Goal: Task Accomplishment & Management: Manage account settings

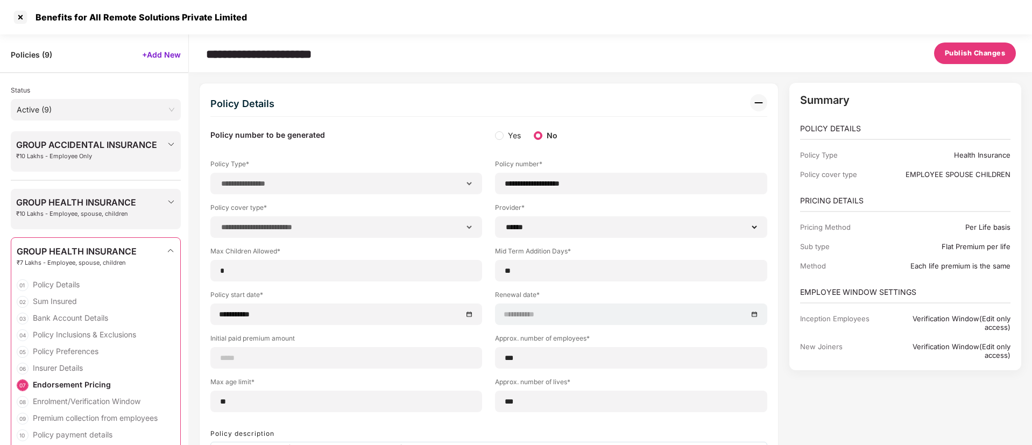
select select "**********"
select select "******"
select select "*****"
select select "******"
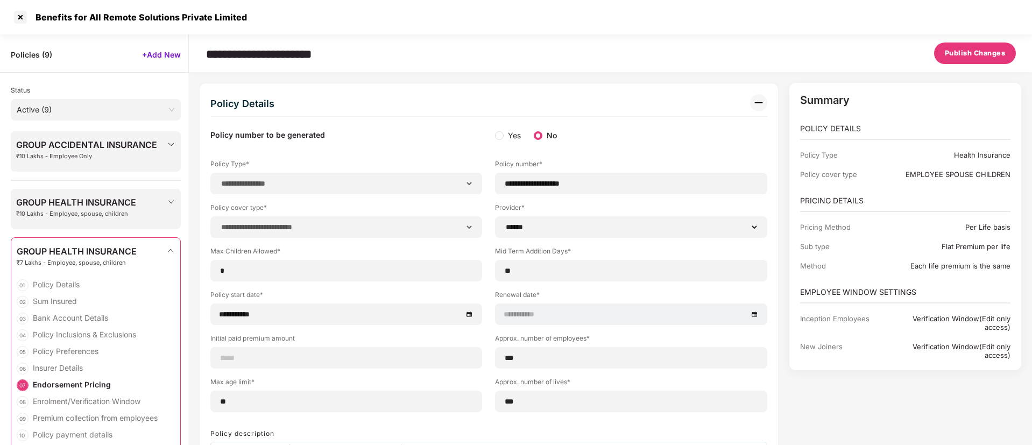
select select "**********"
select select "*"
select select "********"
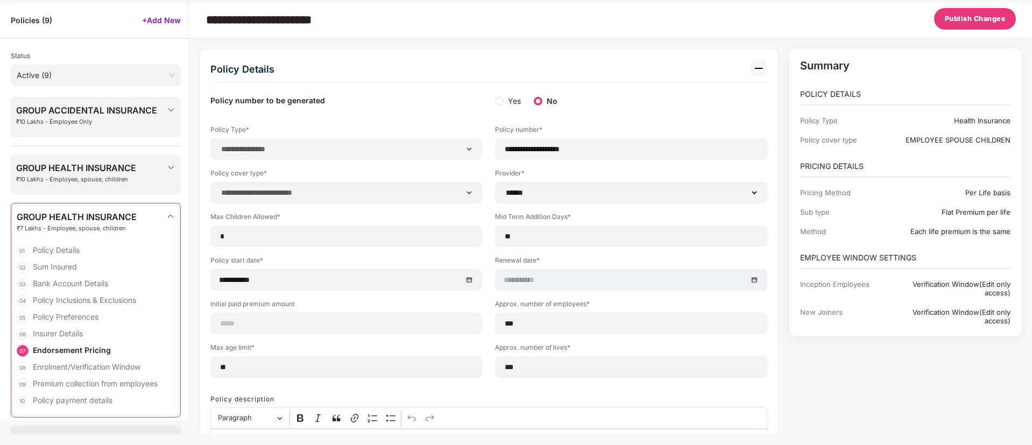
scroll to position [3021, 0]
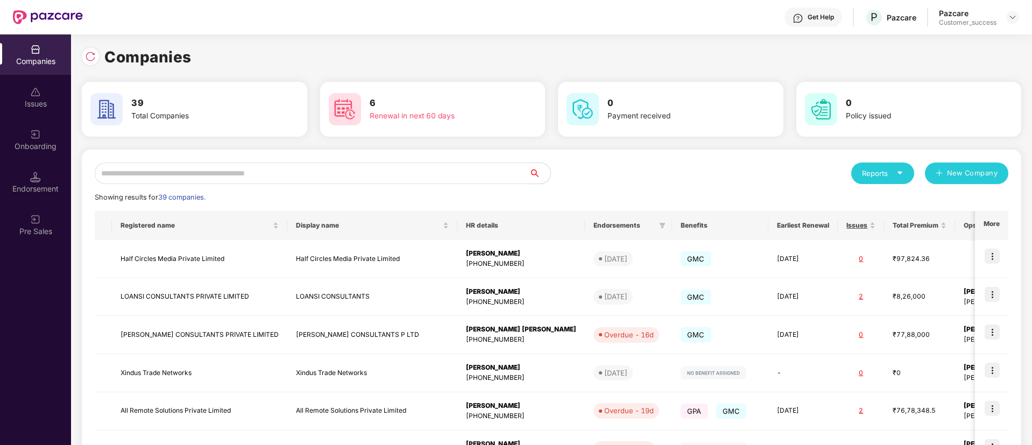
click at [268, 167] on input "text" at bounding box center [312, 173] width 434 height 22
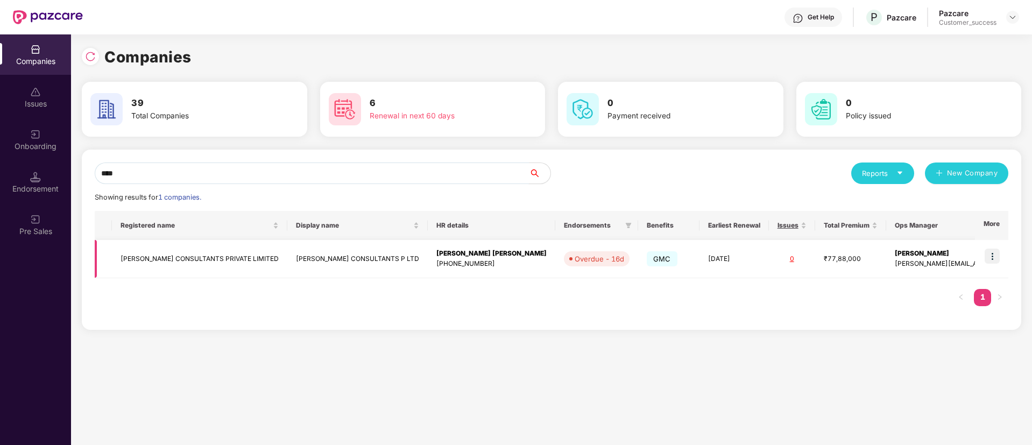
type input "****"
click at [989, 261] on img at bounding box center [991, 256] width 15 height 15
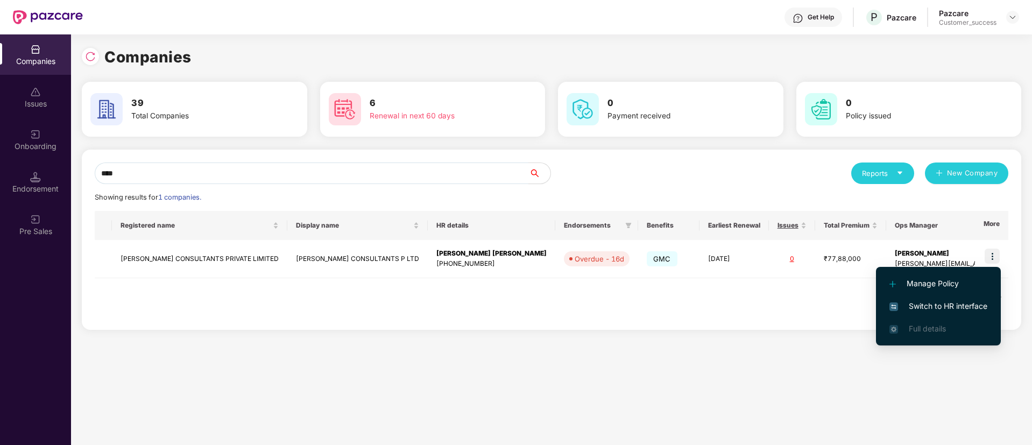
click at [919, 314] on li "Switch to HR interface" at bounding box center [938, 306] width 125 height 23
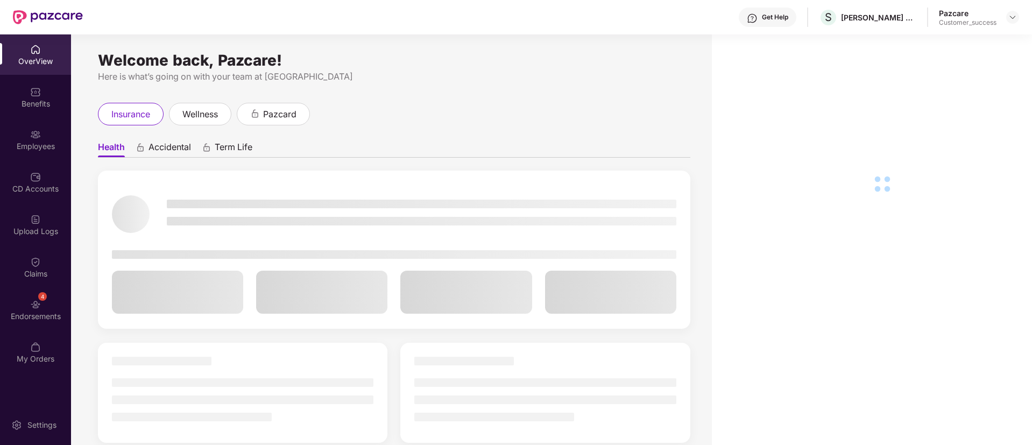
click at [37, 148] on div "Employees" at bounding box center [35, 146] width 71 height 11
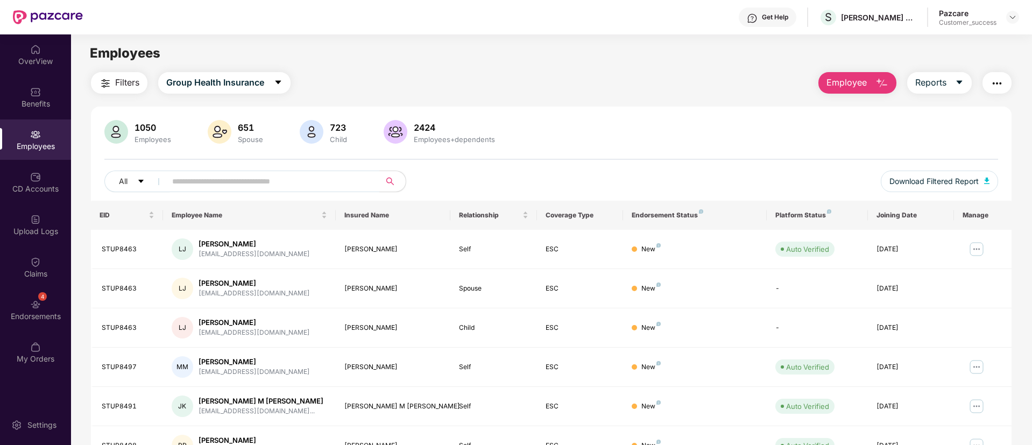
click at [50, 147] on div "Employees" at bounding box center [35, 146] width 71 height 11
click at [264, 182] on input "text" at bounding box center [268, 181] width 193 height 16
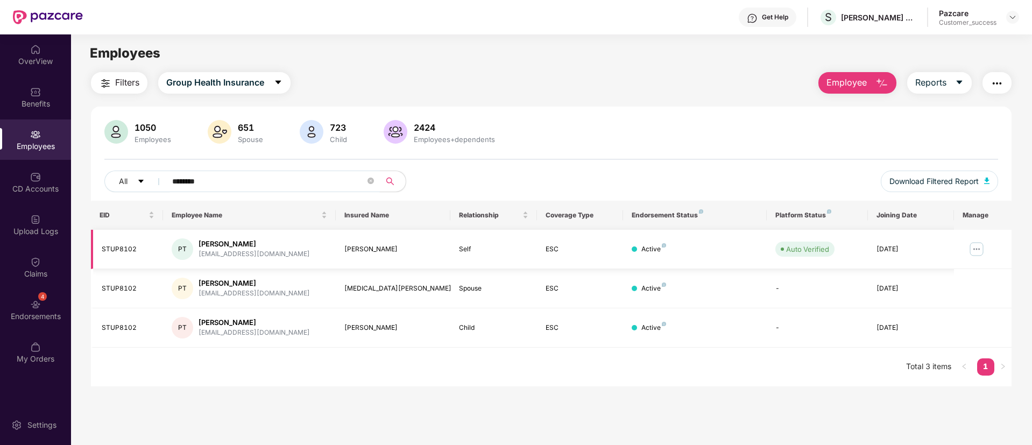
type input "********"
click at [977, 252] on img at bounding box center [976, 248] width 17 height 17
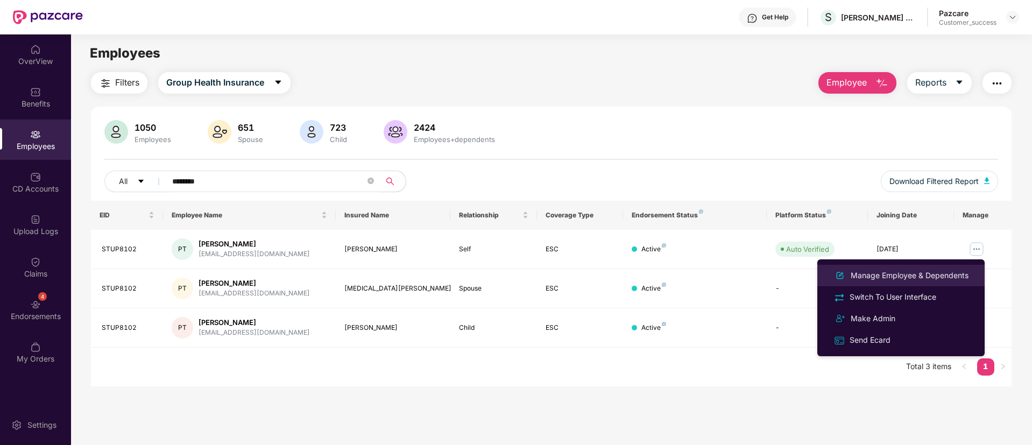
click at [942, 275] on div "Manage Employee & Dependents" at bounding box center [909, 275] width 122 height 12
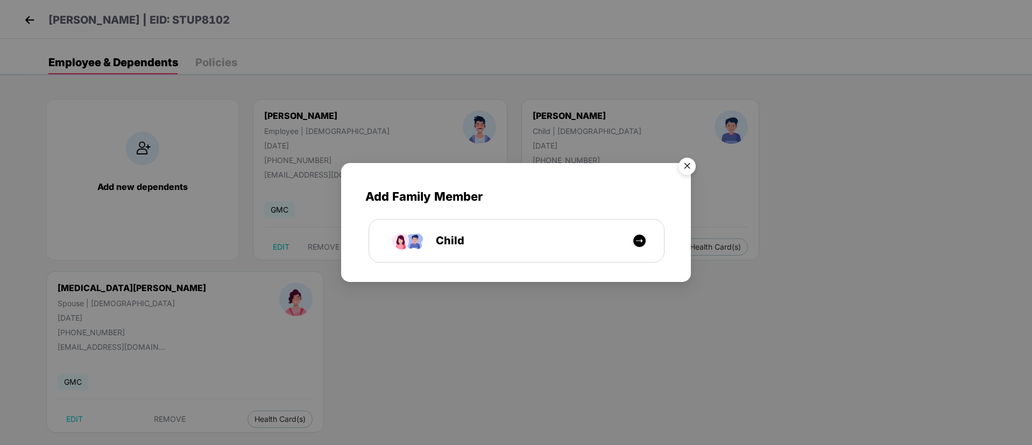
click at [686, 164] on img "Close" at bounding box center [687, 168] width 30 height 30
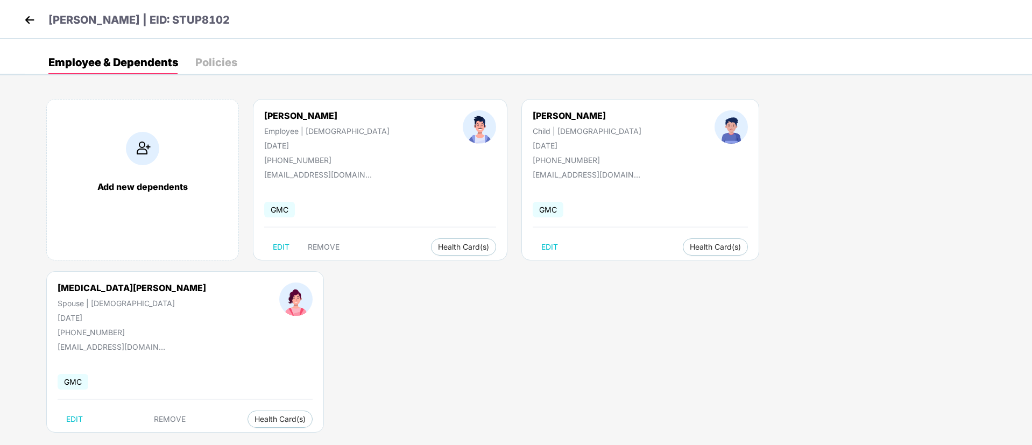
click at [33, 16] on img at bounding box center [30, 20] width 16 height 16
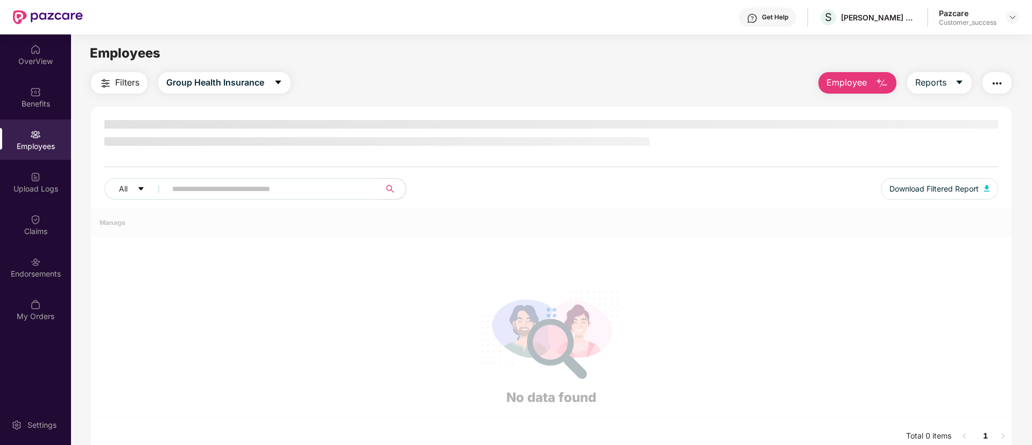
click at [249, 191] on span at bounding box center [269, 189] width 221 height 22
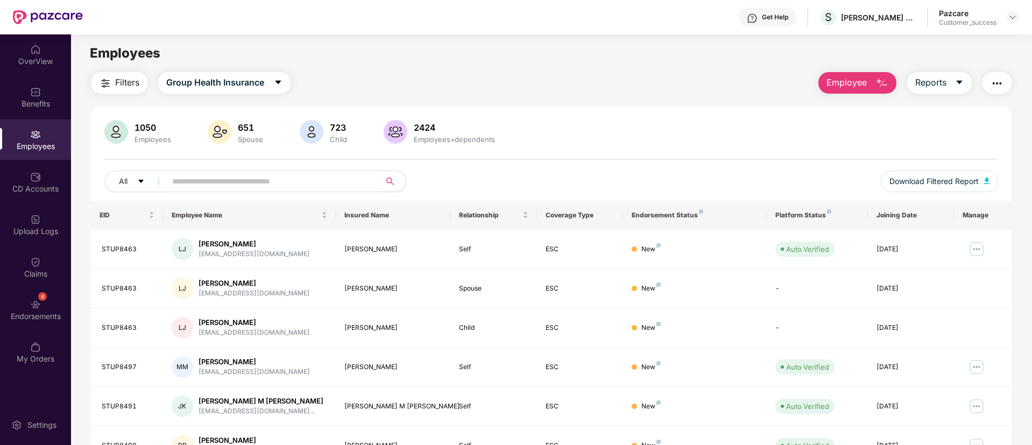
click at [249, 191] on span at bounding box center [269, 182] width 221 height 22
paste input "**********"
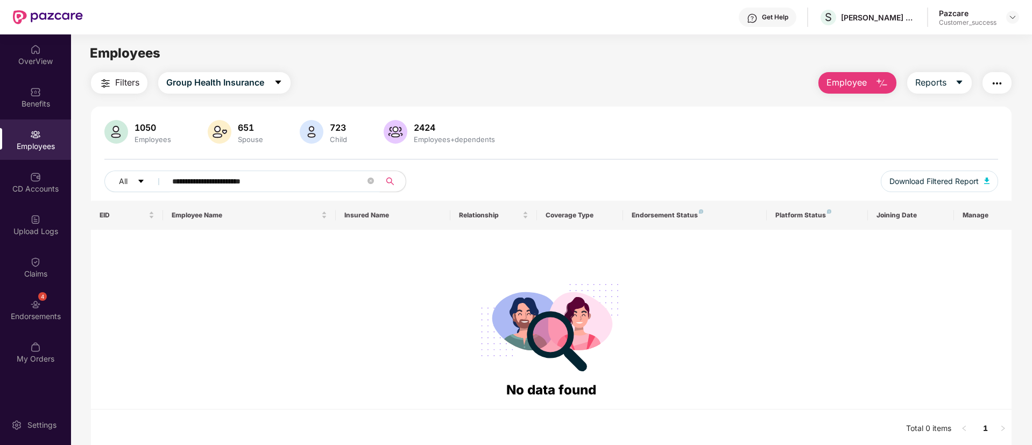
paste input "text"
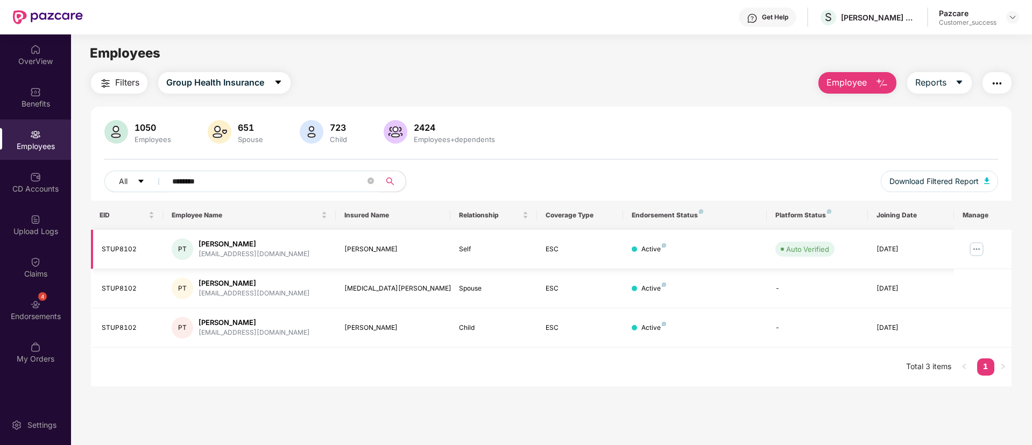
type input "********"
click at [974, 247] on img at bounding box center [976, 248] width 17 height 17
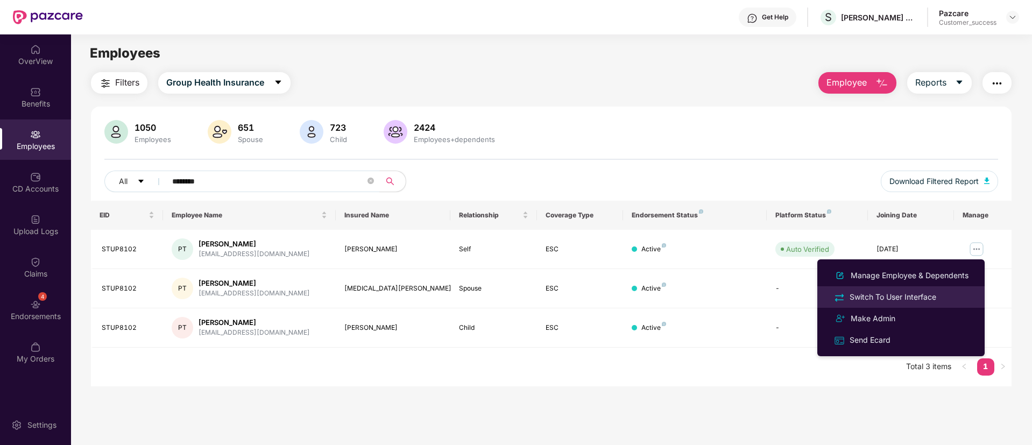
click at [925, 300] on div "Switch To User Interface" at bounding box center [892, 297] width 91 height 12
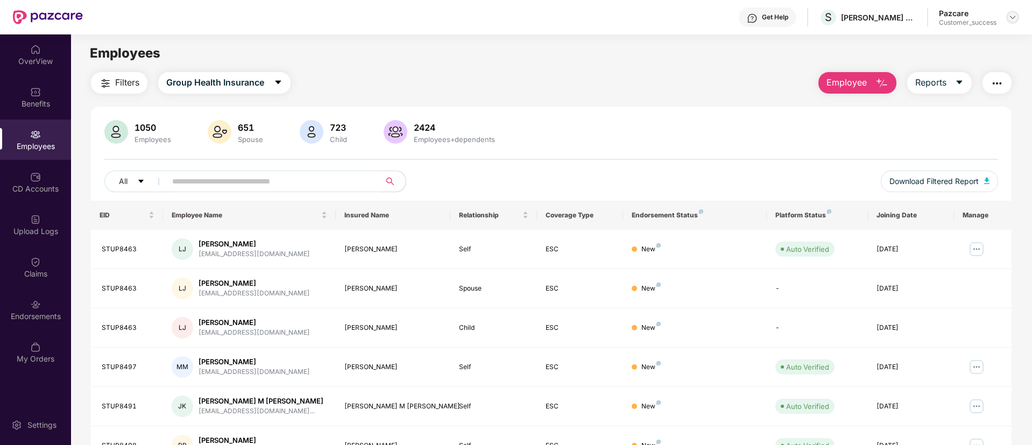
click at [1012, 13] on img at bounding box center [1012, 17] width 9 height 9
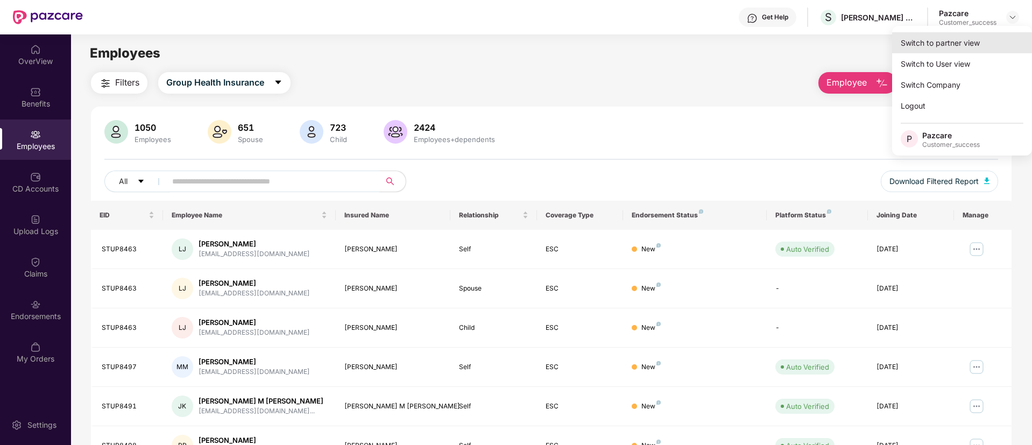
click at [972, 41] on div "Switch to partner view" at bounding box center [962, 42] width 140 height 21
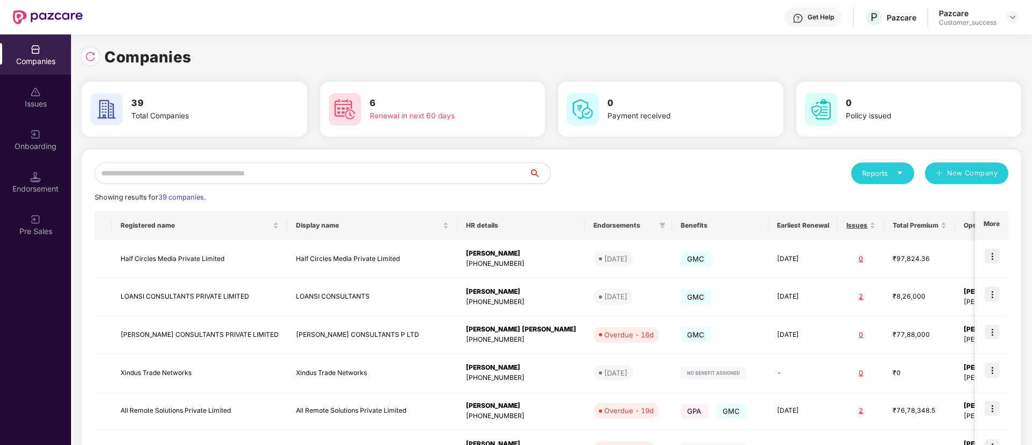
click at [377, 169] on input "text" at bounding box center [312, 173] width 434 height 22
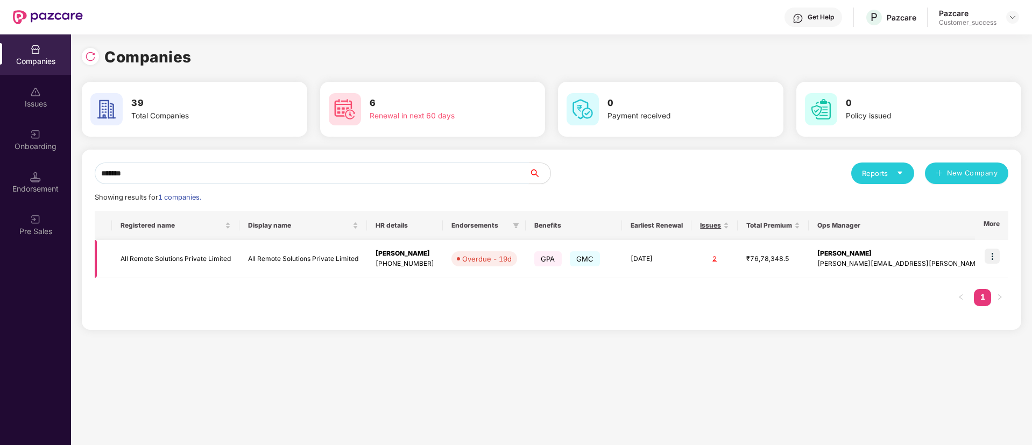
type input "*******"
click at [424, 263] on div "[PHONE_NUMBER]" at bounding box center [404, 264] width 59 height 10
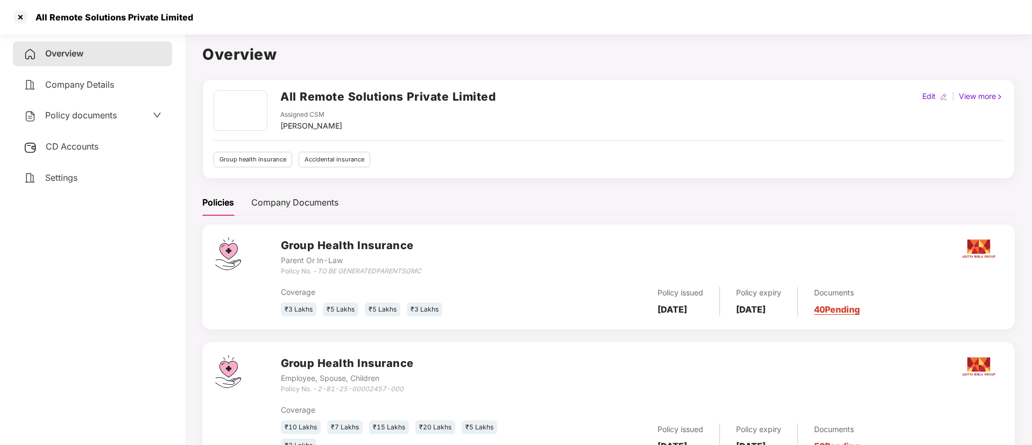
click at [59, 147] on span "CD Accounts" at bounding box center [72, 146] width 53 height 11
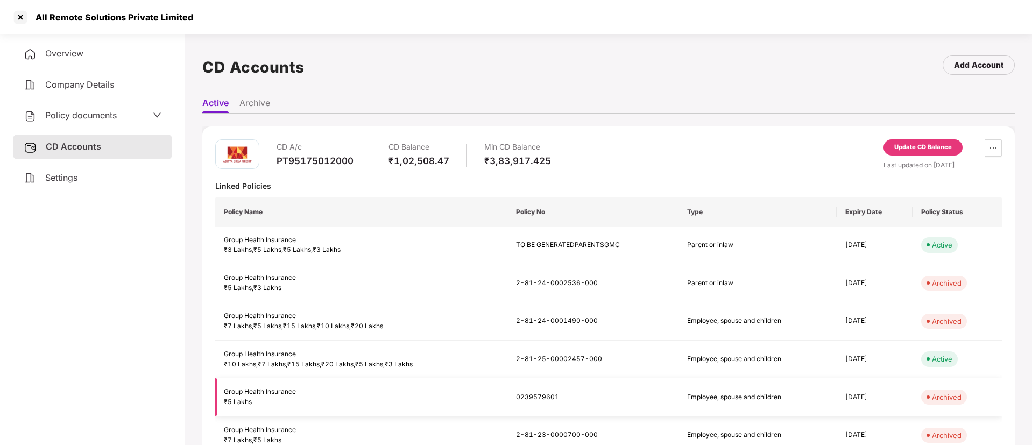
scroll to position [30, 0]
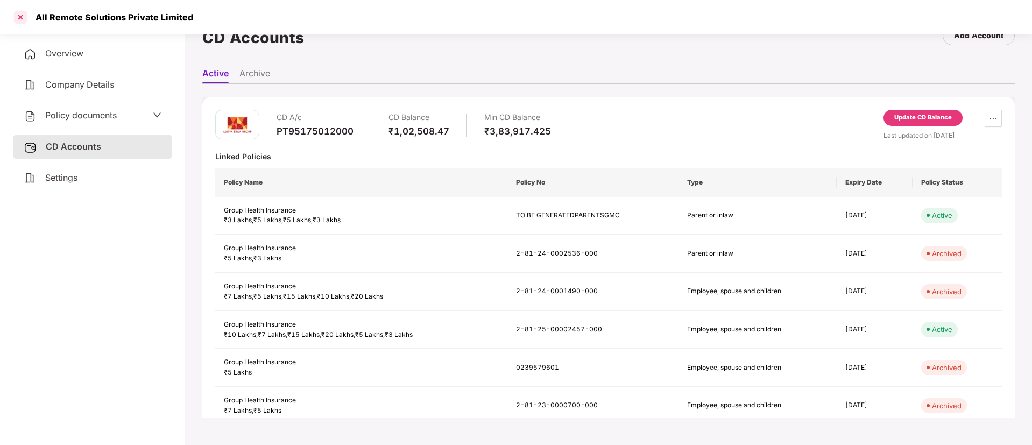
click at [20, 16] on div at bounding box center [20, 17] width 17 height 17
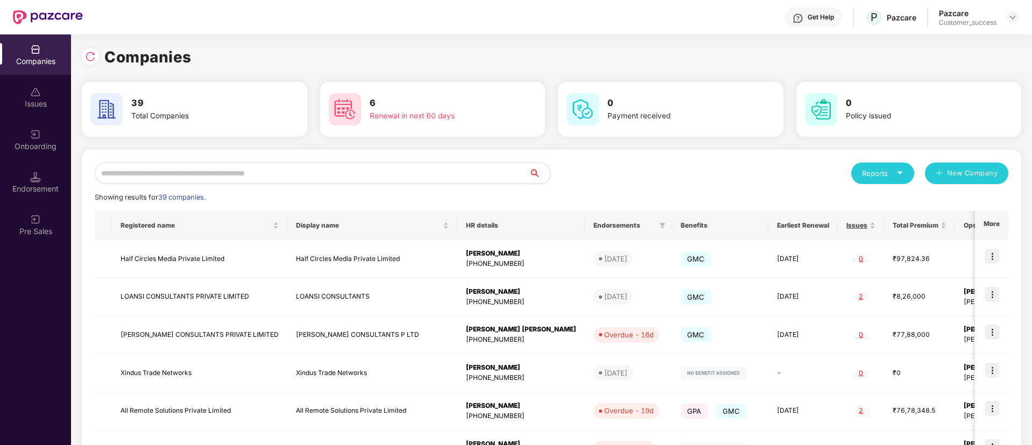
scroll to position [0, 0]
click at [295, 170] on input "text" at bounding box center [312, 173] width 434 height 22
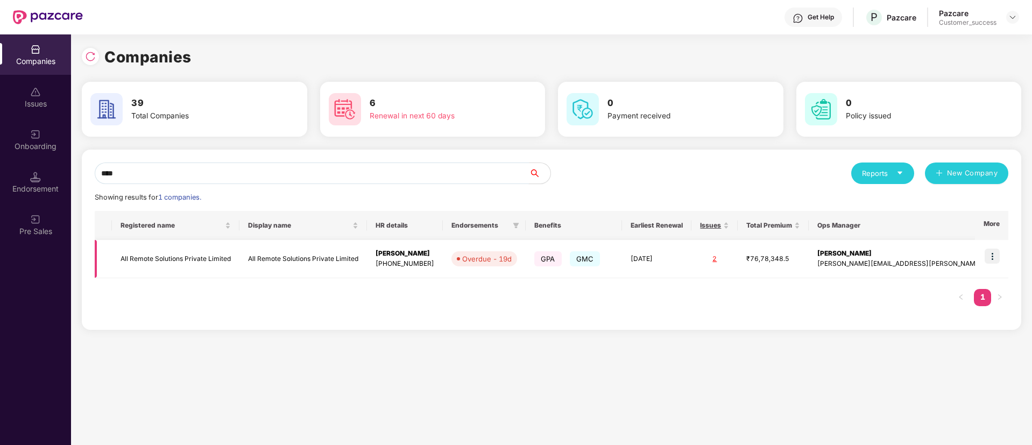
type input "***"
click at [993, 257] on img at bounding box center [991, 256] width 15 height 15
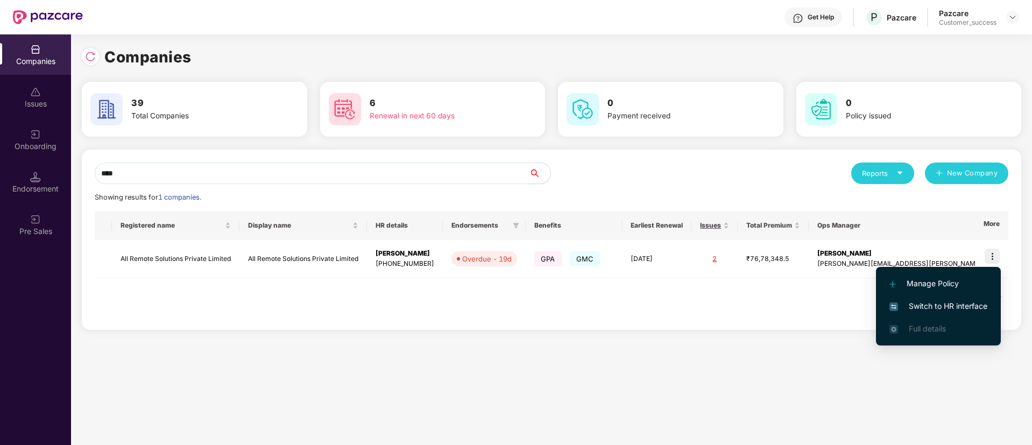
click at [920, 303] on span "Switch to HR interface" at bounding box center [938, 306] width 98 height 12
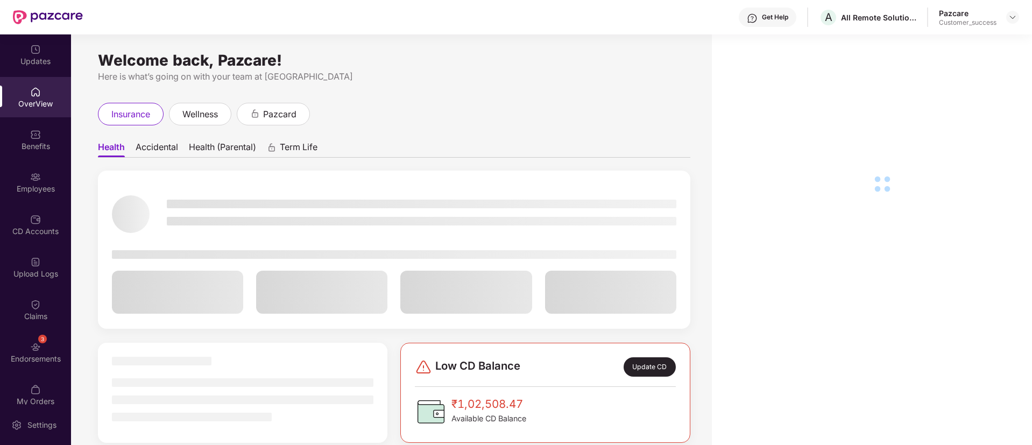
click at [21, 202] on div "Updates OverView Benefits Employees CD Accounts Upload Logs Claims 3 Endorsemen…" at bounding box center [35, 219] width 71 height 370
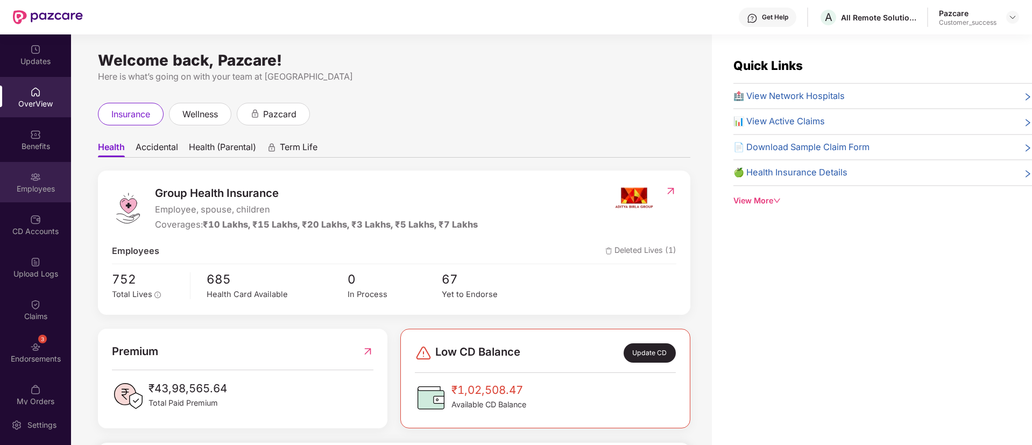
click at [26, 178] on div "Employees" at bounding box center [35, 182] width 71 height 40
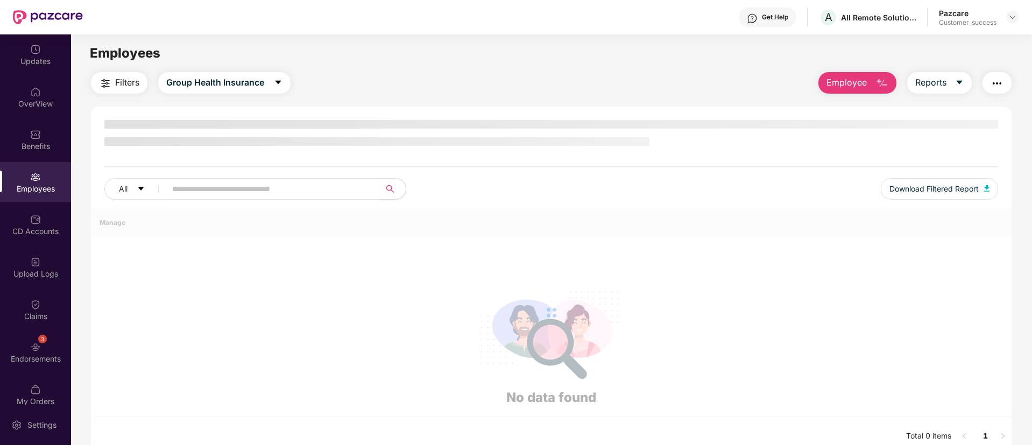
click at [26, 178] on div "Employees" at bounding box center [35, 182] width 71 height 40
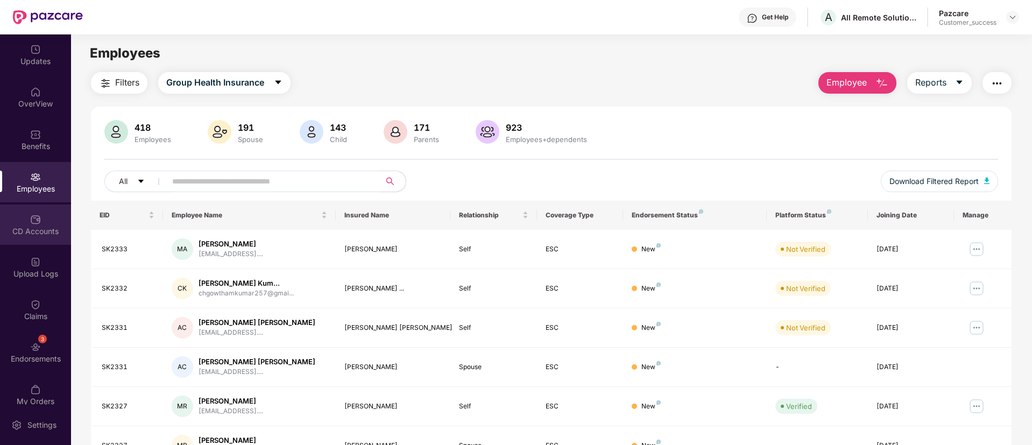
click at [38, 236] on div "CD Accounts" at bounding box center [35, 231] width 71 height 11
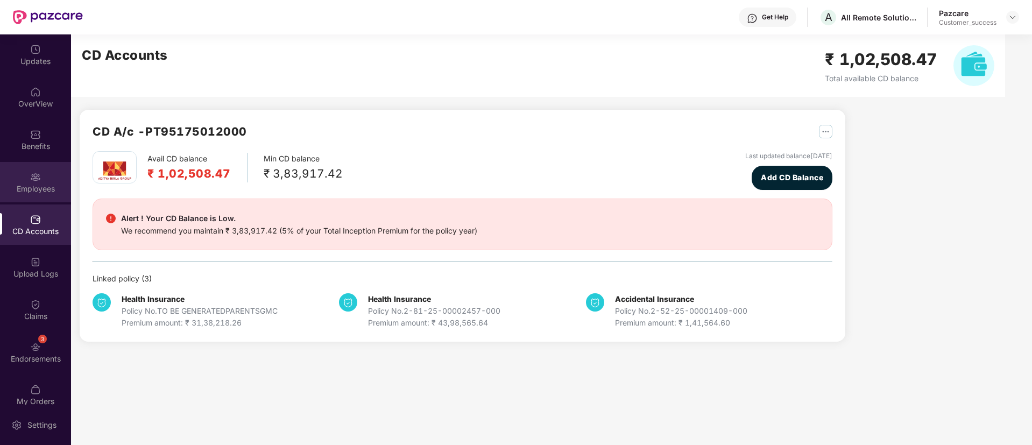
click at [52, 168] on div "Employees" at bounding box center [35, 182] width 71 height 40
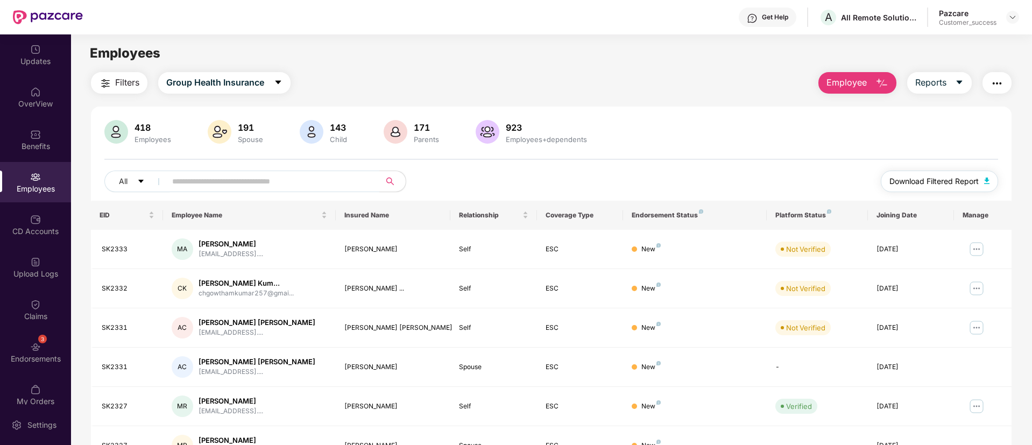
click at [958, 176] on span "Download Filtered Report" at bounding box center [933, 181] width 89 height 12
click at [217, 73] on button "Group Health Insurance" at bounding box center [224, 83] width 132 height 22
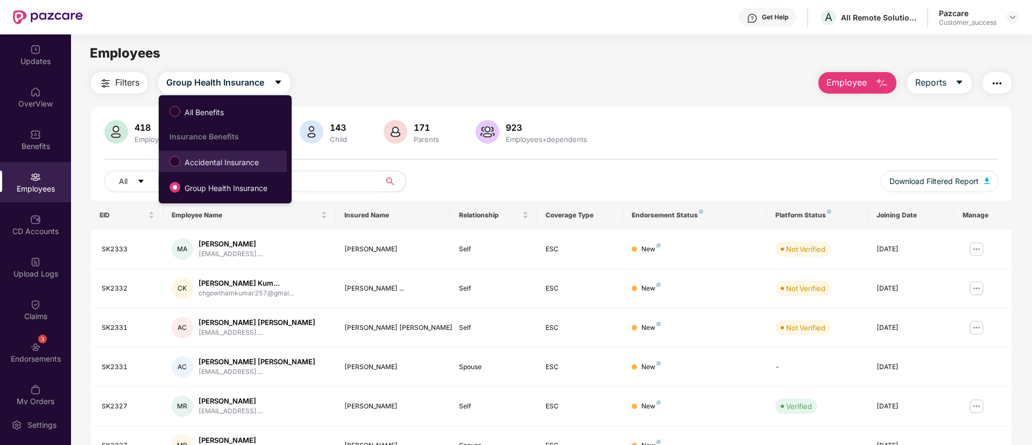
click at [217, 171] on li "Accidental Insurance" at bounding box center [223, 162] width 128 height 22
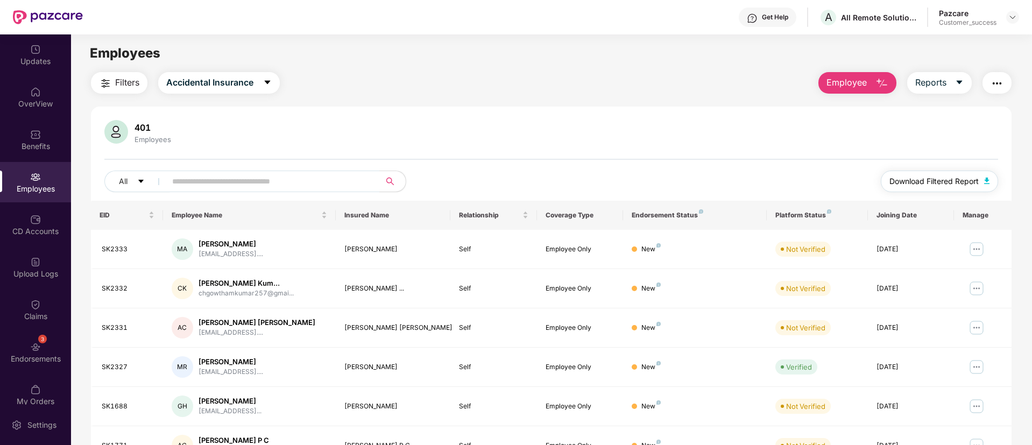
click at [934, 188] on button "Download Filtered Report" at bounding box center [939, 182] width 117 height 22
click at [998, 87] on img "button" at bounding box center [996, 83] width 13 height 13
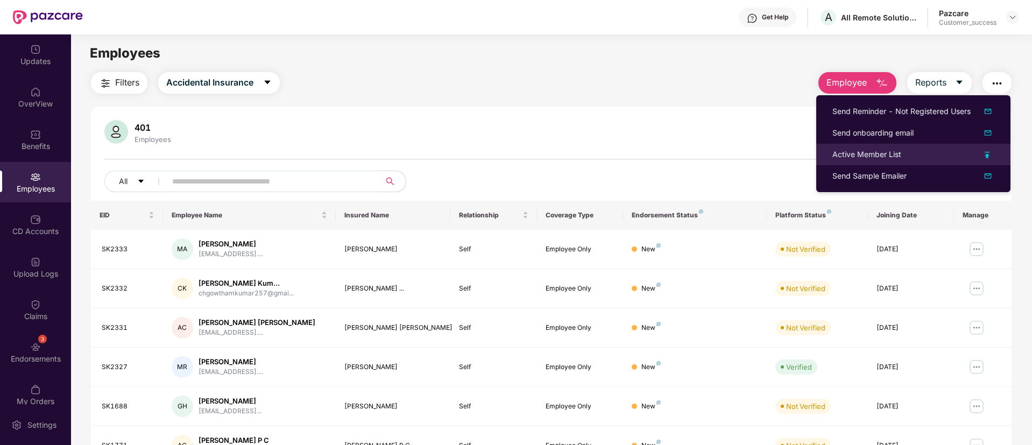
click at [986, 157] on img at bounding box center [986, 155] width 5 height 6
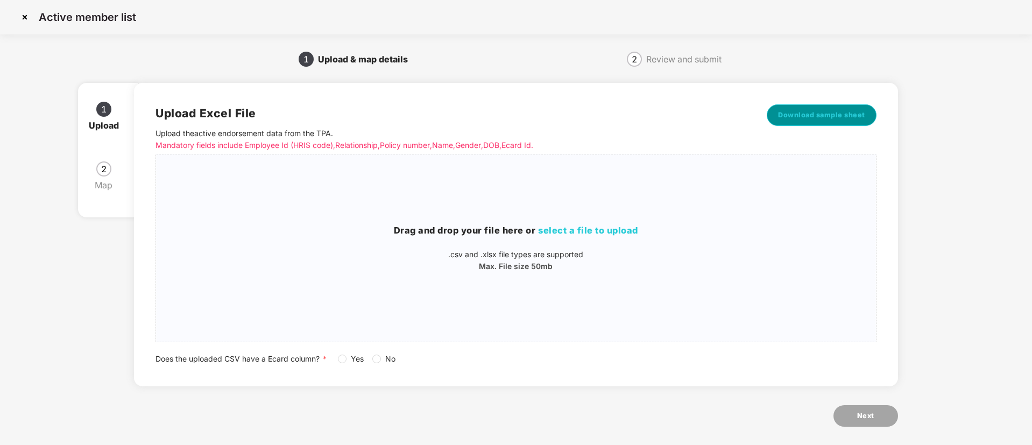
click at [782, 116] on span "Download sample sheet" at bounding box center [821, 115] width 87 height 11
click at [613, 232] on span "select a file to upload" at bounding box center [588, 230] width 100 height 11
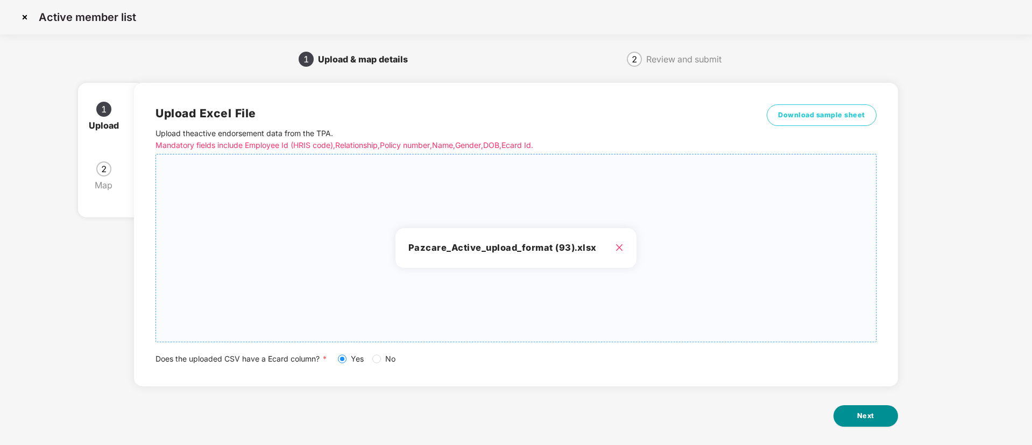
click at [848, 420] on button "Next" at bounding box center [865, 416] width 65 height 22
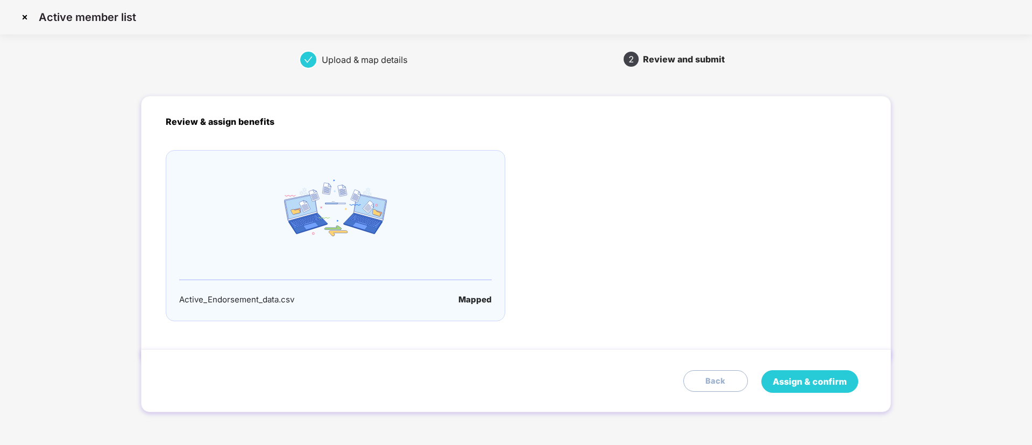
click at [819, 373] on button "Assign & confirm" at bounding box center [809, 381] width 97 height 23
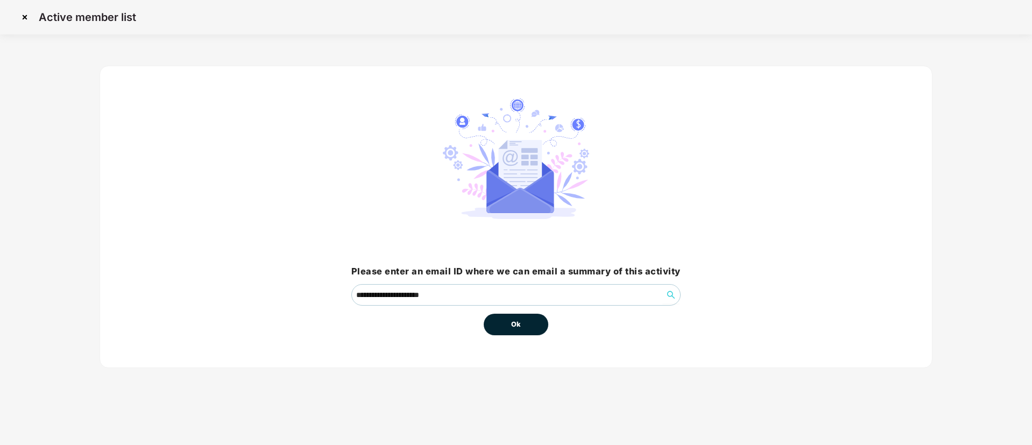
click at [819, 373] on div "**********" at bounding box center [516, 224] width 833 height 347
click at [516, 318] on button "Ok" at bounding box center [516, 325] width 65 height 22
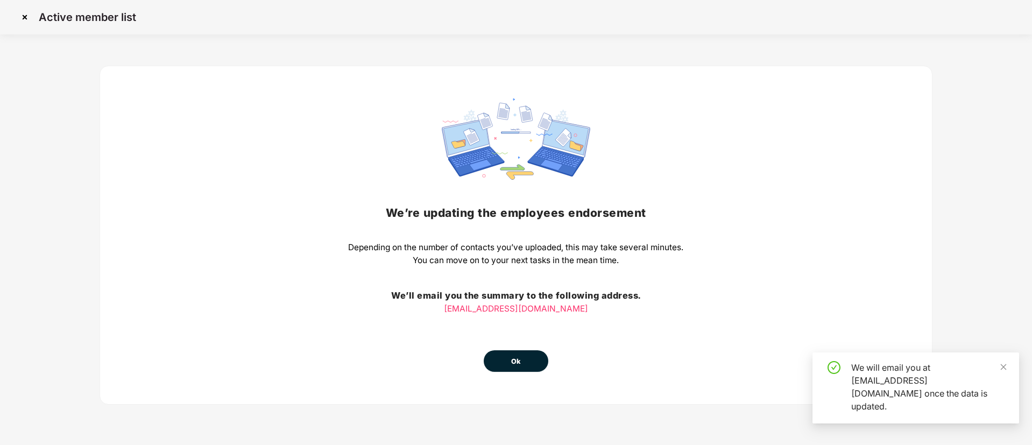
click at [521, 362] on button "Ok" at bounding box center [516, 361] width 65 height 22
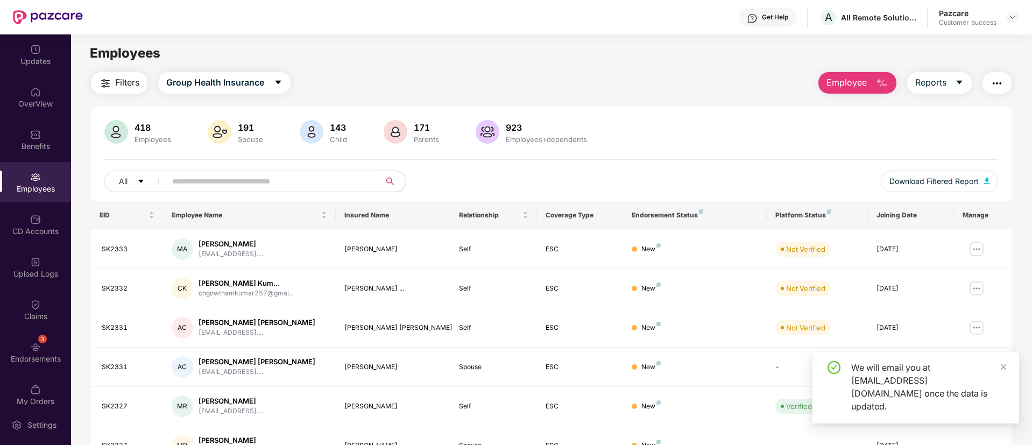
click at [43, 274] on div "Upload Logs" at bounding box center [35, 273] width 71 height 11
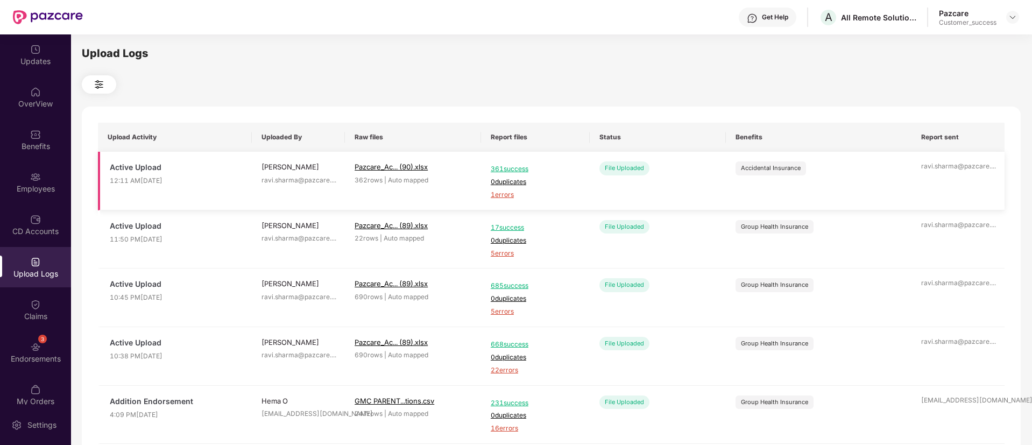
click at [517, 187] on div "361 success 0 duplicates 1 errors" at bounding box center [535, 180] width 89 height 39
click at [505, 194] on span "1 errors" at bounding box center [535, 195] width 89 height 10
click at [45, 333] on div "3 Endorsements" at bounding box center [35, 352] width 71 height 40
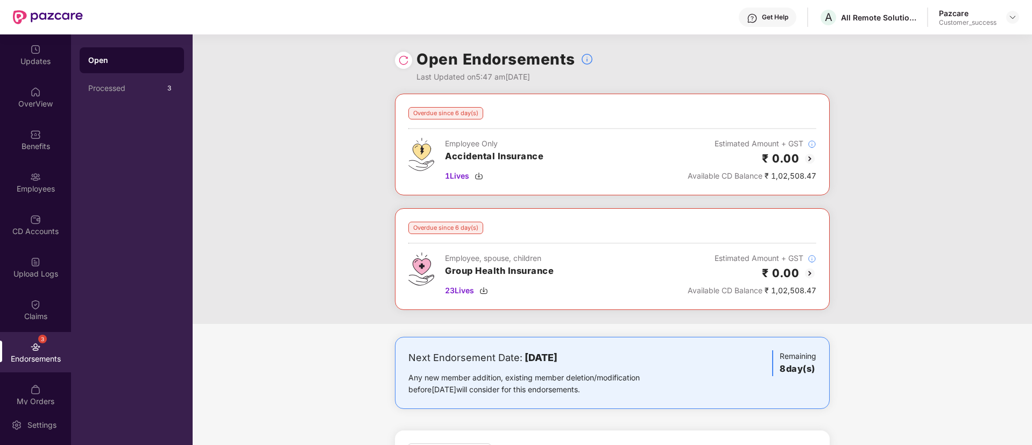
click at [811, 155] on img at bounding box center [809, 158] width 13 height 13
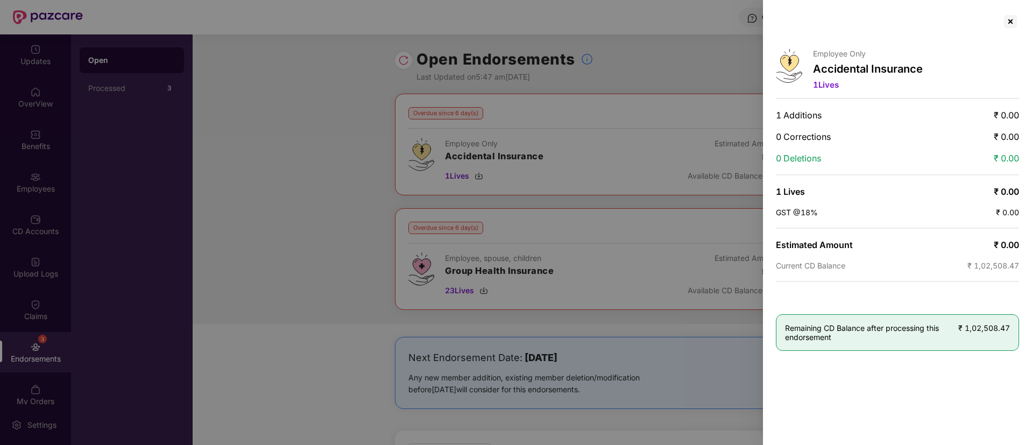
click at [300, 168] on div at bounding box center [516, 222] width 1032 height 445
click at [1012, 24] on div at bounding box center [1010, 21] width 17 height 17
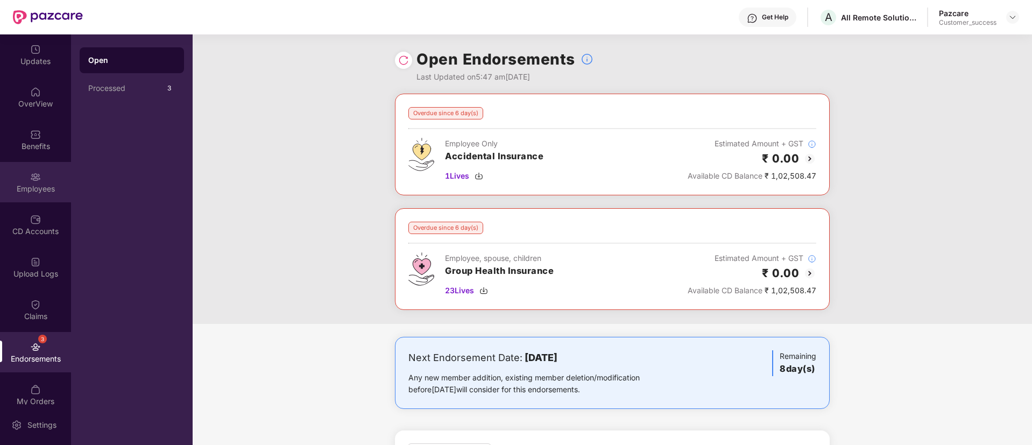
click at [24, 180] on div "Employees" at bounding box center [35, 182] width 71 height 40
